Goal: Transaction & Acquisition: Purchase product/service

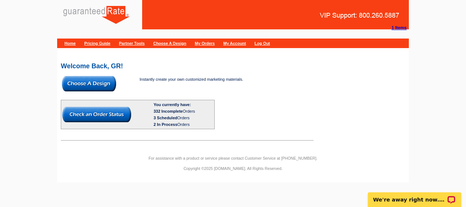
click at [98, 81] on img at bounding box center [89, 83] width 54 height 15
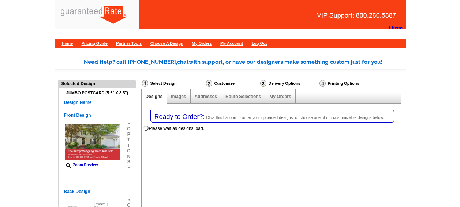
select select "1"
select select "2"
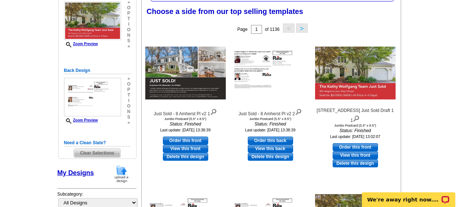
scroll to position [121, 0]
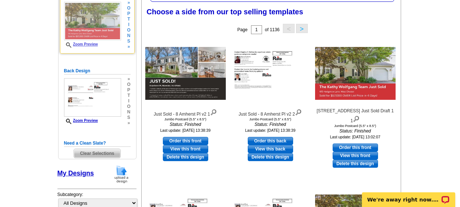
click at [130, 37] on span "n" at bounding box center [128, 35] width 3 height 5
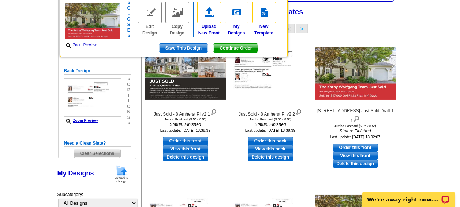
click at [238, 44] on span "Continue Order" at bounding box center [236, 48] width 45 height 9
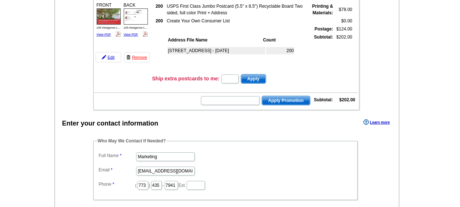
scroll to position [121, 0]
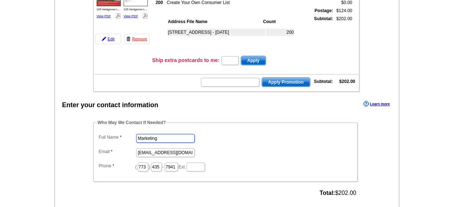
click at [157, 141] on input "Marketing" at bounding box center [165, 138] width 59 height 9
click at [151, 136] on input "Marketing" at bounding box center [165, 138] width 59 height 9
type input "[PERSON_NAME]"
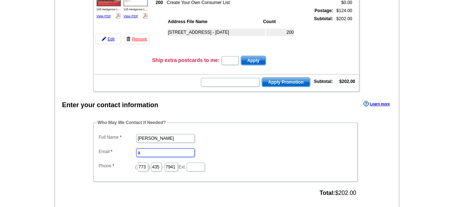
scroll to position [0, 0]
type input "[PERSON_NAME][EMAIL_ADDRESS][PERSON_NAME][DOMAIN_NAME]"
type input "312"
type input "509"
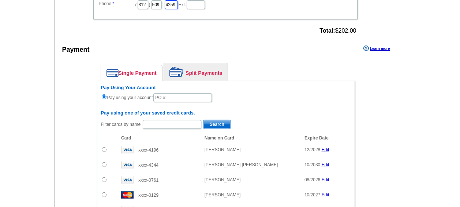
scroll to position [286, 0]
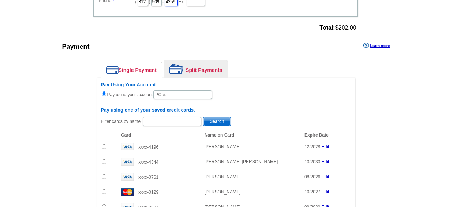
type input "4259"
click at [170, 122] on input "text" at bounding box center [172, 121] width 59 height 9
type input "kathy"
click at [214, 117] on span "Search" at bounding box center [217, 121] width 27 height 9
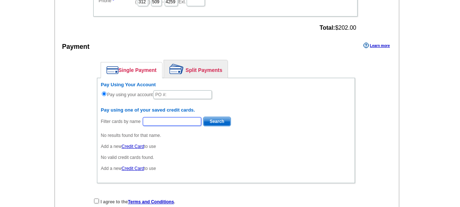
click at [181, 119] on input "text" at bounding box center [172, 121] width 59 height 9
type input "wolfgang"
click at [203, 116] on button "Search" at bounding box center [217, 121] width 28 height 10
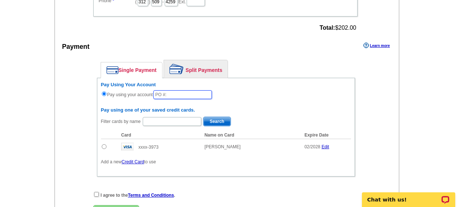
click at [182, 96] on input "text" at bounding box center [182, 94] width 59 height 9
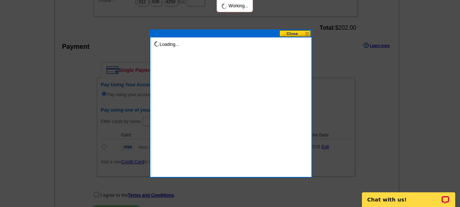
type input "10132025_914_AH"
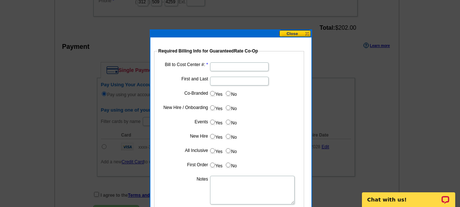
click at [229, 67] on input "Bill to Cost Center #:" at bounding box center [239, 66] width 59 height 9
paste input "1241"
type input "1241"
click at [240, 78] on input "First and Last" at bounding box center [239, 81] width 59 height 9
type input "Fran Patton"
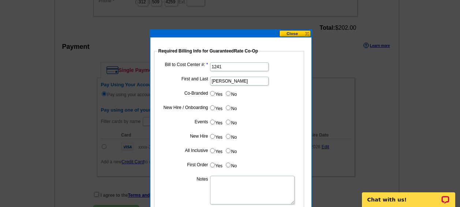
click at [233, 90] on label "No" at bounding box center [231, 93] width 12 height 8
click at [231, 91] on input "No" at bounding box center [228, 93] width 5 height 5
radio input "true"
click at [210, 92] on input "Yes" at bounding box center [212, 93] width 5 height 5
radio input "true"
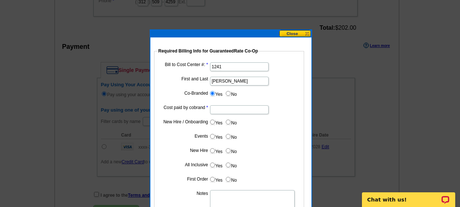
click at [226, 111] on input "Cost paid by cobrand" at bounding box center [239, 109] width 59 height 9
type input "50%"
click at [229, 126] on dd "Yes No" at bounding box center [229, 123] width 143 height 11
click at [228, 124] on label "No" at bounding box center [231, 122] width 12 height 8
click at [228, 124] on input "No" at bounding box center [228, 121] width 5 height 5
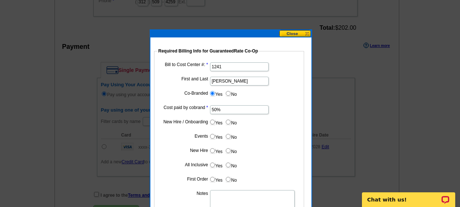
radio input "true"
click at [227, 134] on input "No" at bounding box center [228, 136] width 5 height 5
radio input "true"
click at [228, 149] on input "No" at bounding box center [228, 150] width 5 height 5
radio input "true"
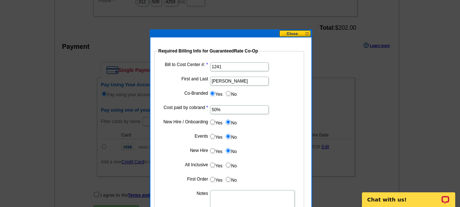
click at [227, 162] on label "No" at bounding box center [231, 164] width 12 height 8
click at [227, 162] on input "No" at bounding box center [228, 164] width 5 height 5
radio input "true"
click at [228, 179] on input "No" at bounding box center [228, 179] width 5 height 5
radio input "true"
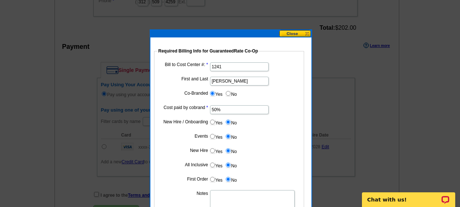
click at [234, 190] on textarea "Notes" at bounding box center [252, 204] width 85 height 29
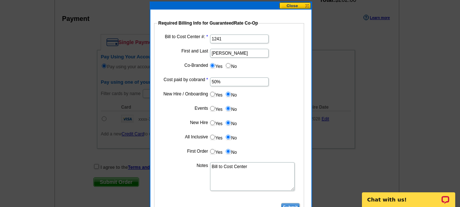
scroll to position [342, 0]
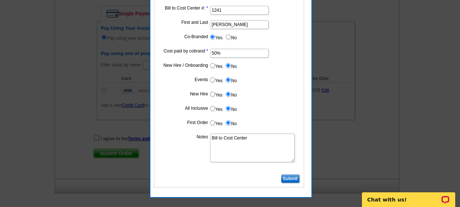
type textarea "Bill to Cost Center"
click at [291, 178] on input "Submit" at bounding box center [290, 178] width 19 height 9
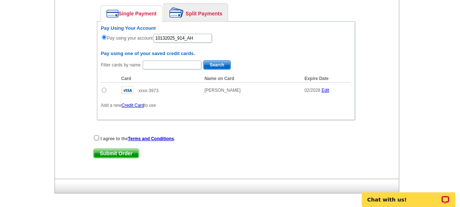
scroll to position [328, 0]
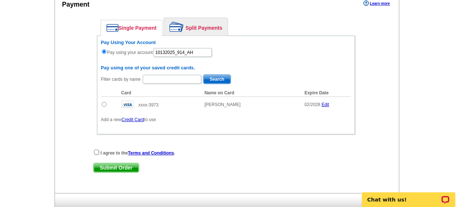
click at [105, 103] on input "radio" at bounding box center [104, 104] width 5 height 5
radio input "true"
click at [104, 52] on input "radio" at bounding box center [104, 51] width 5 height 5
radio input "true"
radio input "false"
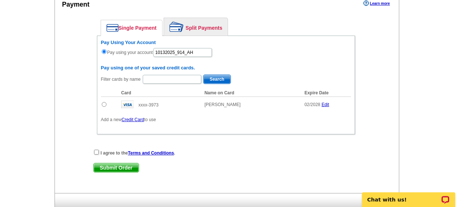
click at [210, 23] on link "Split Payments" at bounding box center [196, 27] width 64 height 18
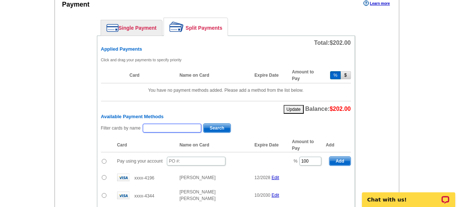
click at [166, 126] on input "text" at bounding box center [172, 127] width 59 height 9
type input "kathleen wolfgang"
click at [210, 129] on span "Search" at bounding box center [217, 127] width 27 height 9
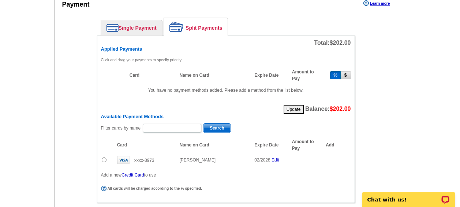
click at [104, 161] on input "radio" at bounding box center [104, 159] width 5 height 5
radio input "true"
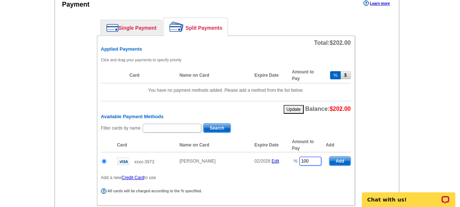
click at [311, 159] on input "100" at bounding box center [311, 160] width 22 height 9
type input "1"
click at [336, 160] on span "Add" at bounding box center [340, 160] width 21 height 9
type input "100"
radio input "false"
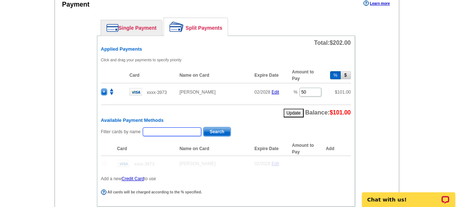
click at [183, 131] on input "text" at bounding box center [172, 131] width 59 height 9
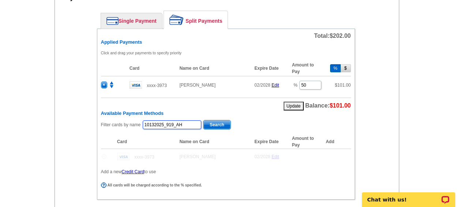
scroll to position [335, 0]
type input "10132025_919_AH"
click at [214, 124] on span "Search" at bounding box center [217, 124] width 27 height 9
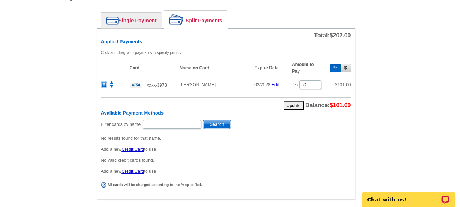
click at [103, 84] on span "×" at bounding box center [103, 84] width 5 height 6
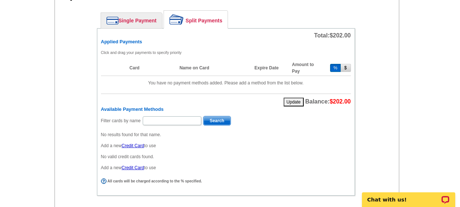
click at [149, 21] on link "Single Payment" at bounding box center [131, 20] width 61 height 15
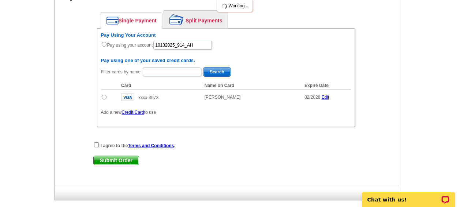
click at [199, 19] on link "Split Payments" at bounding box center [196, 20] width 64 height 18
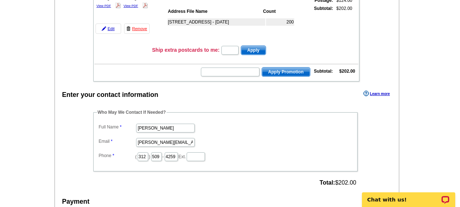
scroll to position [130, 0]
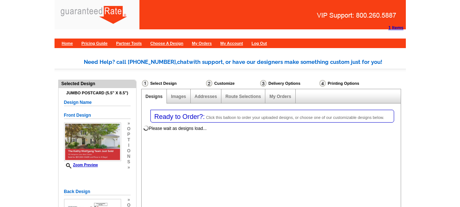
select select "1"
select select "2"
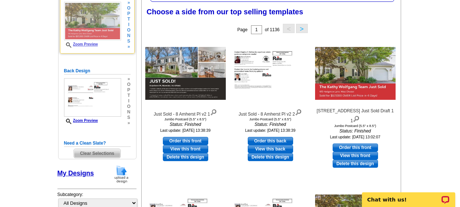
drag, startPoint x: 0, startPoint y: 0, endPoint x: 97, endPoint y: 22, distance: 99.9
click at [97, 22] on img at bounding box center [92, 21] width 57 height 38
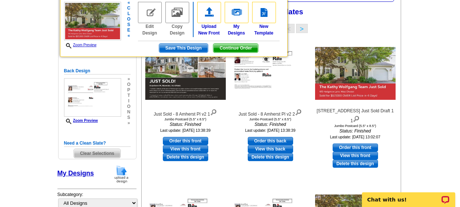
click at [237, 46] on span "Continue Order" at bounding box center [236, 48] width 45 height 9
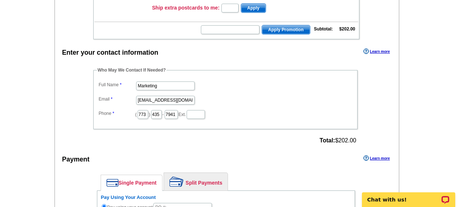
scroll to position [174, 0]
click at [158, 85] on input "Marketing" at bounding box center [165, 85] width 59 height 9
type input "[PERSON_NAME]"
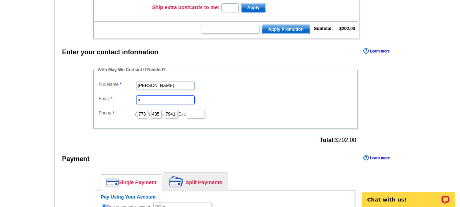
scroll to position [0, 0]
type input "[PERSON_NAME][EMAIL_ADDRESS][PERSON_NAME][DOMAIN_NAME]"
type input "312"
type input "509"
type input "4259"
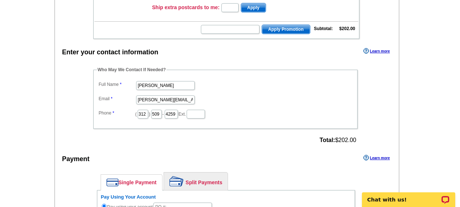
click at [251, 82] on dd "[PERSON_NAME]" at bounding box center [225, 84] width 257 height 11
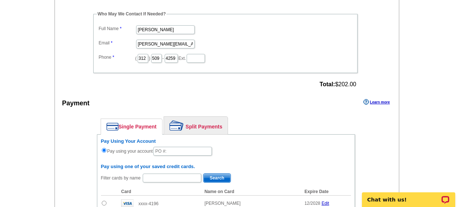
scroll to position [231, 0]
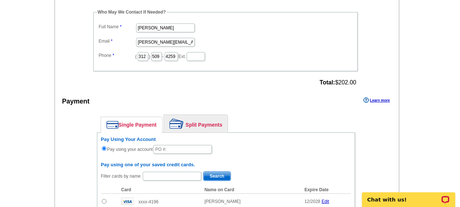
click at [194, 124] on link "Split Payments" at bounding box center [196, 124] width 64 height 18
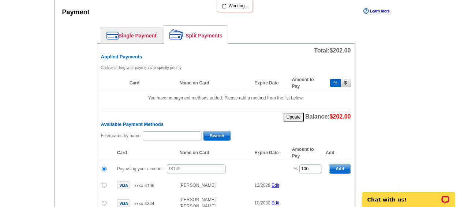
scroll to position [321, 0]
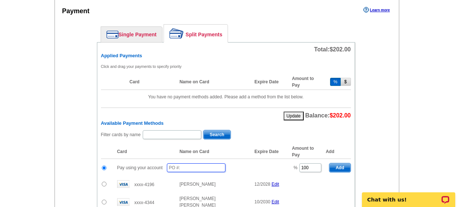
click at [205, 167] on input "text" at bounding box center [196, 167] width 59 height 9
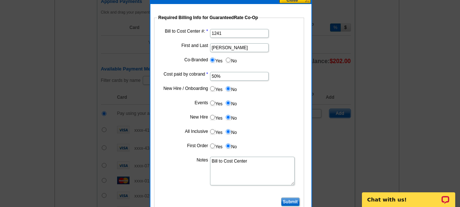
scroll to position [386, 0]
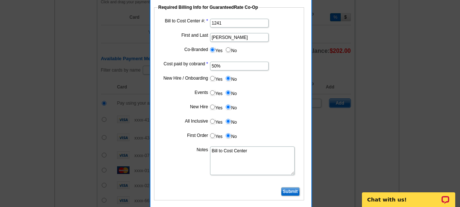
type input "10132025_920_AH"
click at [293, 189] on input "Submit" at bounding box center [290, 191] width 19 height 9
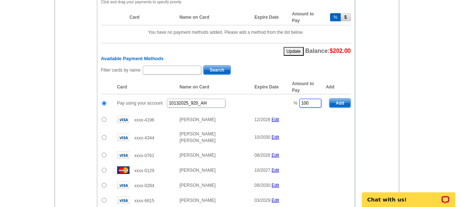
click at [315, 101] on input "100" at bounding box center [311, 103] width 22 height 9
type input "1"
drag, startPoint x: 337, startPoint y: 103, endPoint x: 307, endPoint y: 93, distance: 31.5
click at [337, 103] on span "Add" at bounding box center [340, 103] width 21 height 9
type input "100"
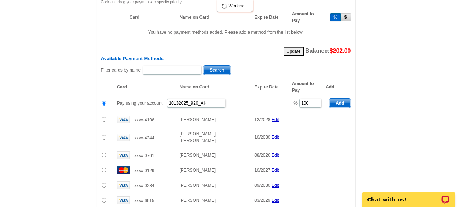
radio input "false"
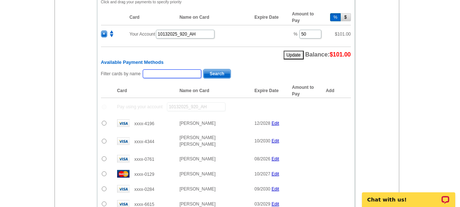
click at [154, 71] on input "text" at bounding box center [172, 73] width 59 height 9
type input "k"
type input "kathleen wolfgang"
click at [221, 74] on span "Search" at bounding box center [217, 73] width 27 height 9
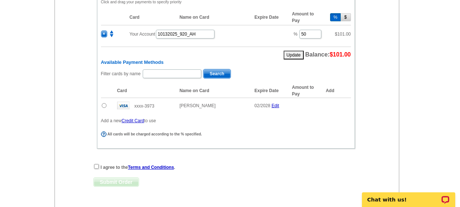
click at [105, 105] on input "radio" at bounding box center [104, 105] width 5 height 5
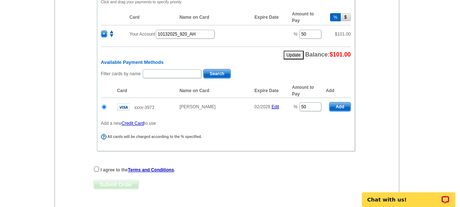
click at [343, 105] on span "Add" at bounding box center [340, 106] width 21 height 9
radio input "false"
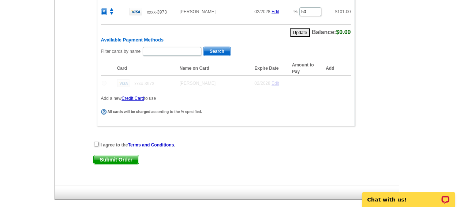
scroll to position [426, 0]
click at [97, 145] on input "checkbox" at bounding box center [96, 143] width 5 height 5
checkbox input "true"
click at [113, 160] on span "Submit Order" at bounding box center [116, 159] width 45 height 9
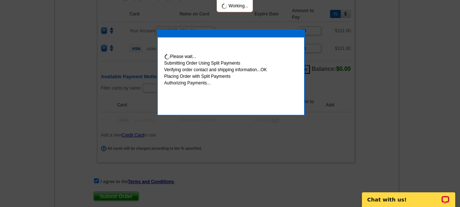
scroll to position [463, 0]
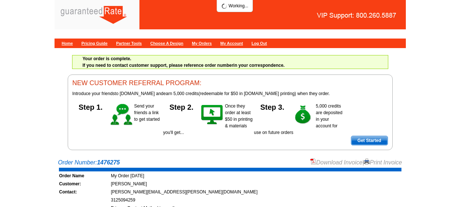
click at [320, 159] on link "Download Invoice" at bounding box center [337, 162] width 52 height 6
